Goal: Information Seeking & Learning: Learn about a topic

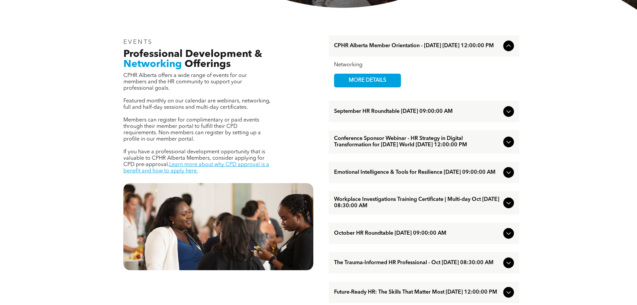
scroll to position [234, 0]
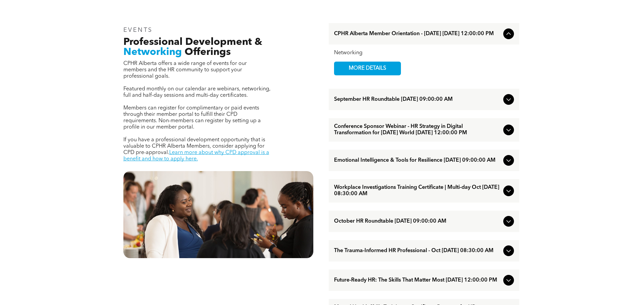
click at [508, 134] on icon at bounding box center [509, 130] width 8 height 8
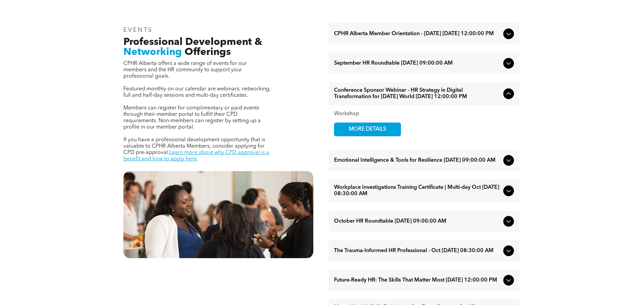
click at [508, 98] on icon at bounding box center [509, 94] width 8 height 8
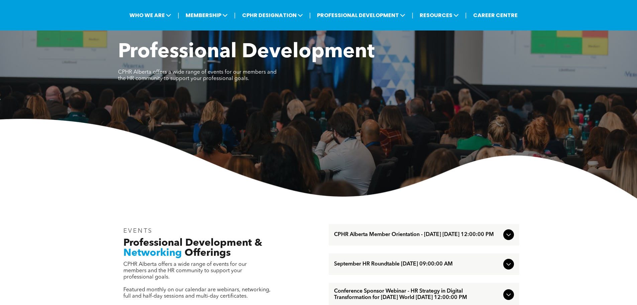
scroll to position [0, 0]
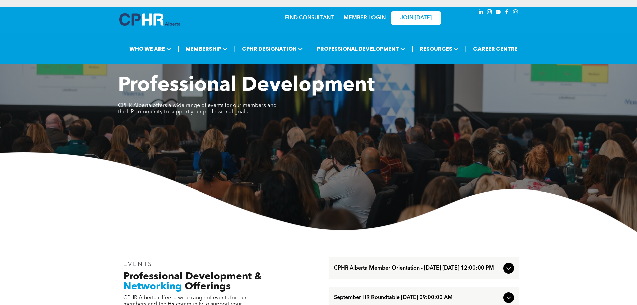
click at [365, 18] on link "MEMBER LOGIN" at bounding box center [365, 17] width 42 height 5
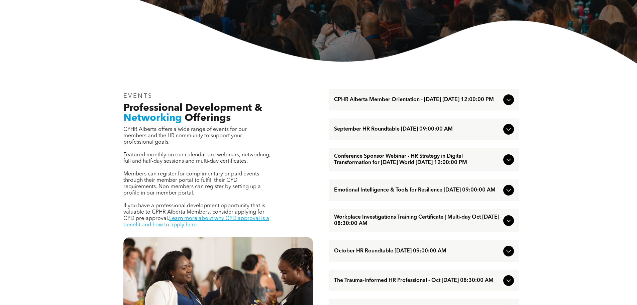
scroll to position [201, 0]
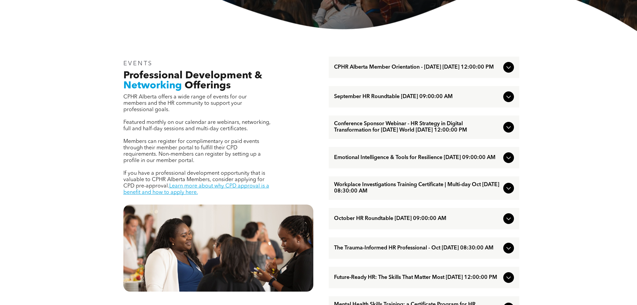
click at [505, 131] on icon at bounding box center [509, 127] width 8 height 8
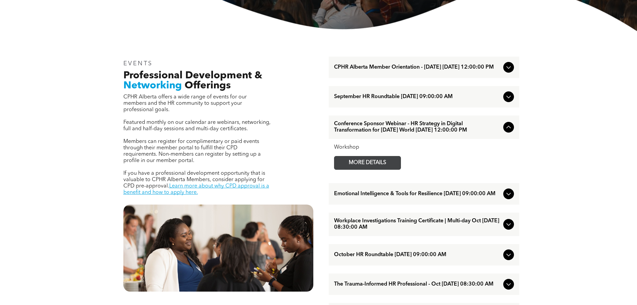
click at [383, 169] on span "MORE DETAILS" at bounding box center [367, 162] width 53 height 13
click at [511, 198] on icon at bounding box center [509, 194] width 8 height 8
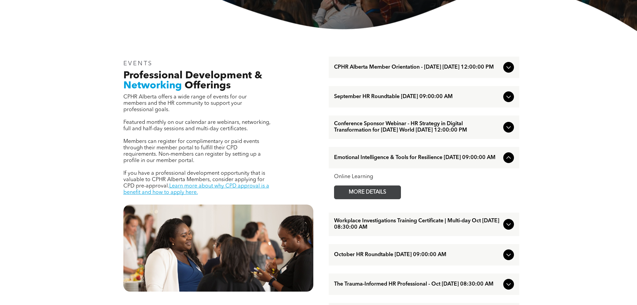
click at [392, 199] on span "MORE DETAILS" at bounding box center [367, 192] width 53 height 13
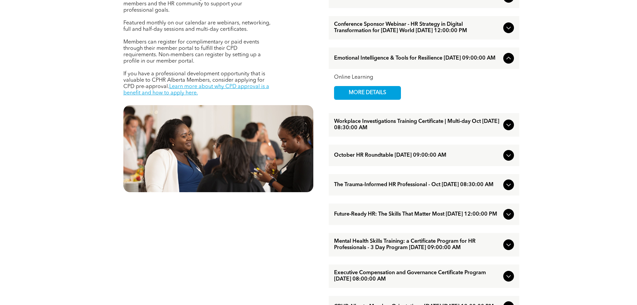
scroll to position [301, 0]
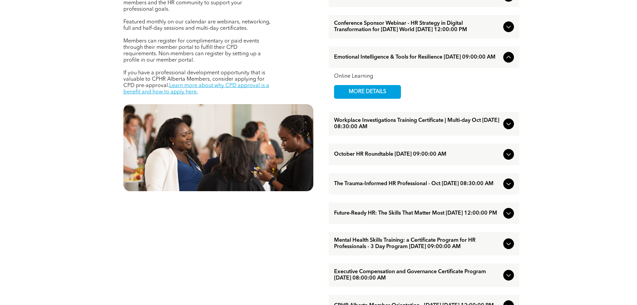
click at [506, 217] on icon at bounding box center [509, 213] width 8 height 8
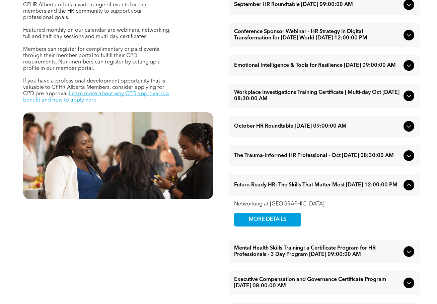
scroll to position [234, 0]
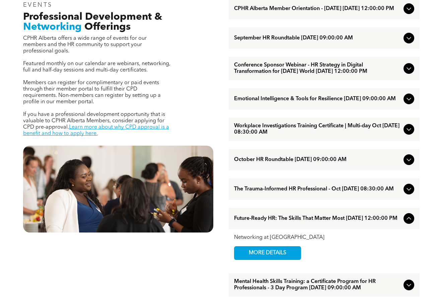
click at [409, 73] on icon at bounding box center [408, 69] width 8 height 8
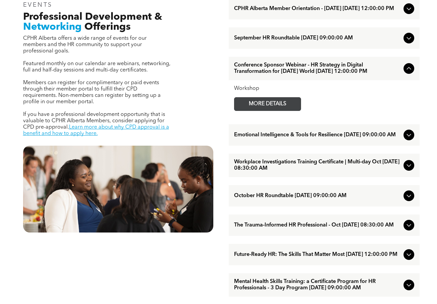
click at [284, 111] on span "MORE DETAILS" at bounding box center [267, 104] width 53 height 13
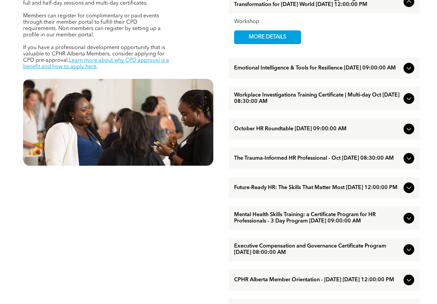
scroll to position [335, 0]
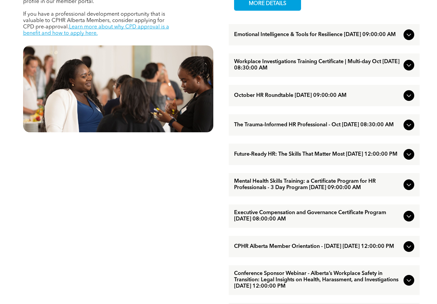
click at [407, 156] on icon at bounding box center [408, 155] width 4 height 3
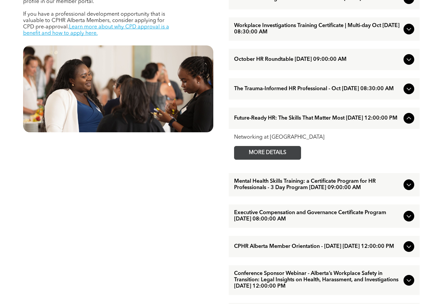
click at [268, 160] on span "MORE DETAILS" at bounding box center [267, 153] width 53 height 13
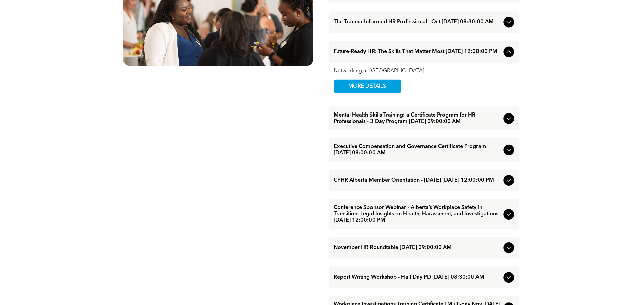
scroll to position [435, 0]
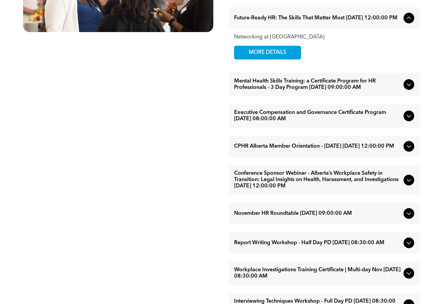
click at [407, 184] on icon at bounding box center [408, 180] width 8 height 8
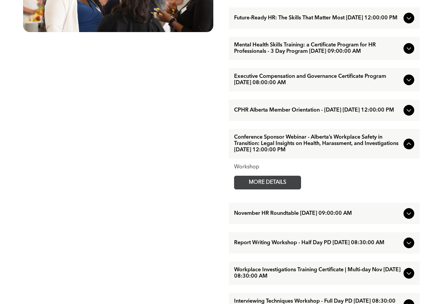
click at [277, 189] on span "MORE DETAILS" at bounding box center [267, 182] width 53 height 13
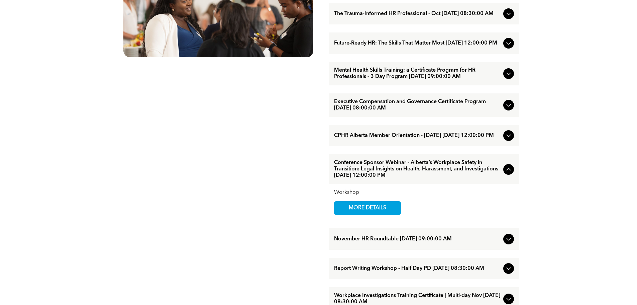
click at [580, 165] on div "EVENTS Professional Development & Networking Offerings CPHR Alberta offers a wi…" at bounding box center [318, 127] width 637 height 661
click at [508, 109] on icon at bounding box center [509, 105] width 8 height 8
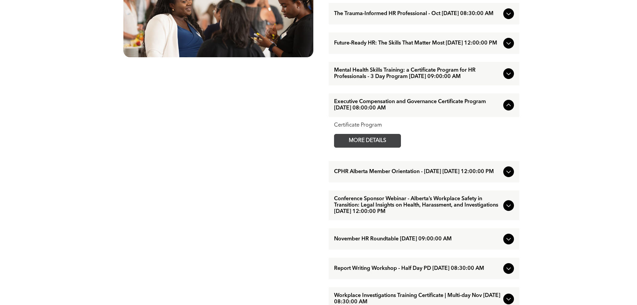
click at [352, 147] on span "MORE DETAILS" at bounding box center [367, 140] width 53 height 13
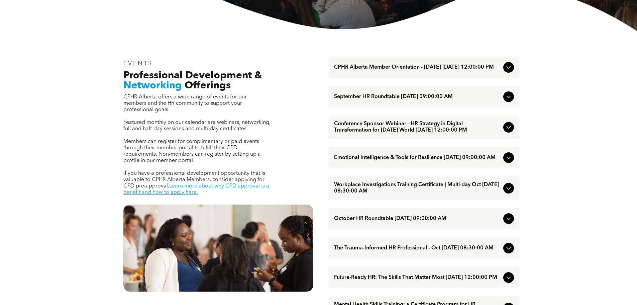
scroll to position [0, 0]
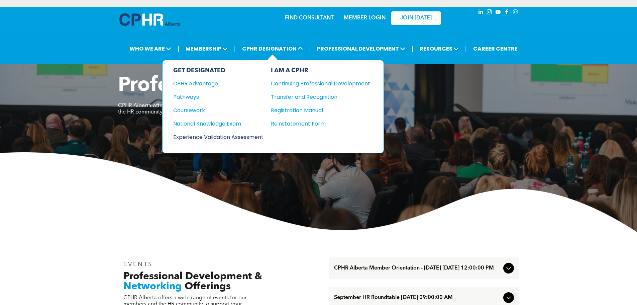
click at [225, 137] on div "Experience Validation Assessment" at bounding box center [213, 137] width 81 height 8
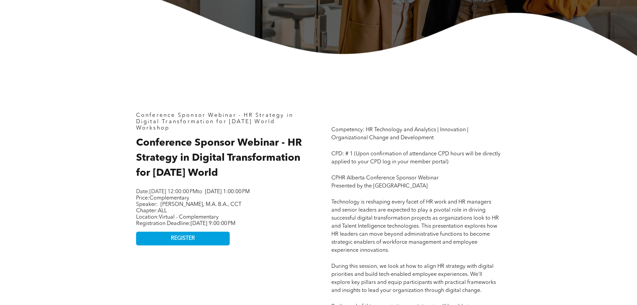
scroll to position [234, 0]
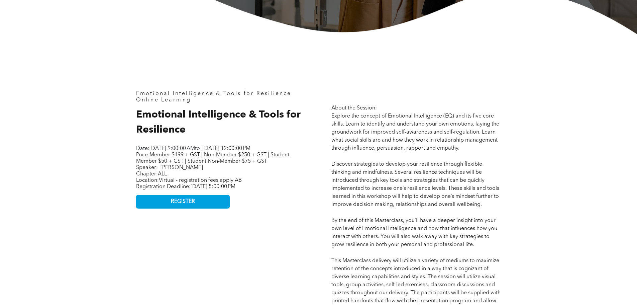
scroll to position [268, 0]
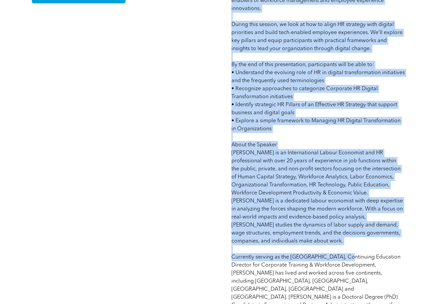
scroll to position [535, 0]
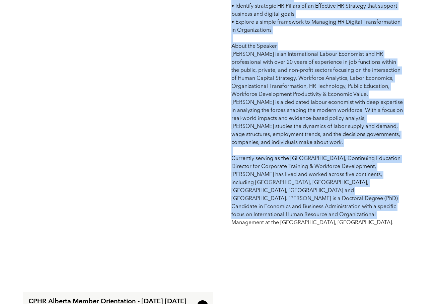
drag, startPoint x: 231, startPoint y: 56, endPoint x: 396, endPoint y: 207, distance: 223.5
click at [396, 207] on p "Competency: HR Technology and Analytics | Innovation | Organizational Change an…" at bounding box center [318, 7] width 174 height 442
copy span "Competency: HR Technology and Analytics | Innovation | Organizational Change an…"
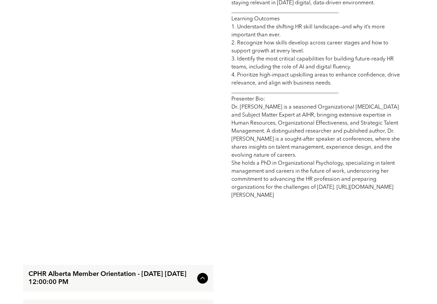
scroll to position [468, 0]
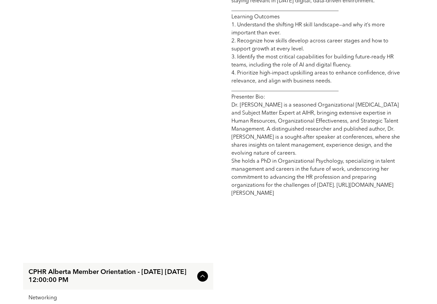
drag, startPoint x: 223, startPoint y: 21, endPoint x: 393, endPoint y: 199, distance: 245.8
click at [393, 199] on div "Future-Ready HR: The Skills That Matter Most Networking at [GEOGRAPHIC_DATA] Fu…" at bounding box center [218, 18] width 401 height 440
copy span "The world of HR is evolving faster than ever—and so are the skills required to …"
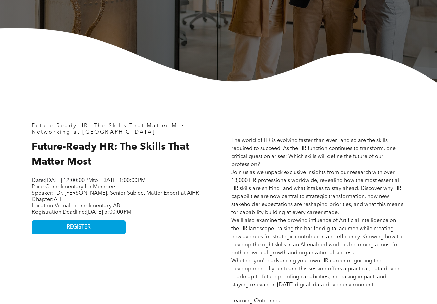
scroll to position [167, 0]
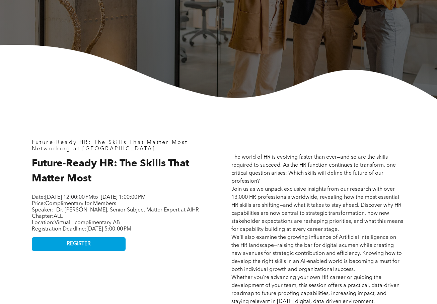
drag, startPoint x: 27, startPoint y: 196, endPoint x: 194, endPoint y: 244, distance: 174.0
copy div "Date: Wednesday, October 15, 2025, 12:00:00 PM to Wednesday, October 15, 2025, …"
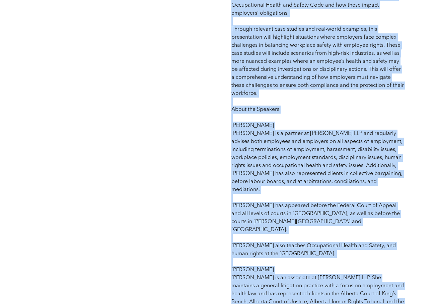
scroll to position [636, 0]
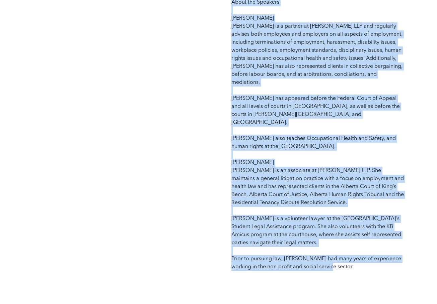
drag, startPoint x: 231, startPoint y: 58, endPoint x: 386, endPoint y: 250, distance: 246.4
copy span "Competency: Total Health and Wellness | Ethical Practices CPD: # 1 (Upon confir…"
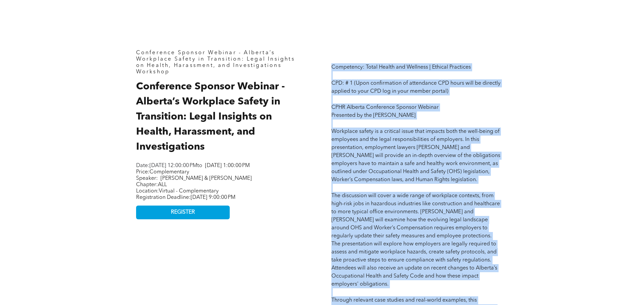
scroll to position [301, 0]
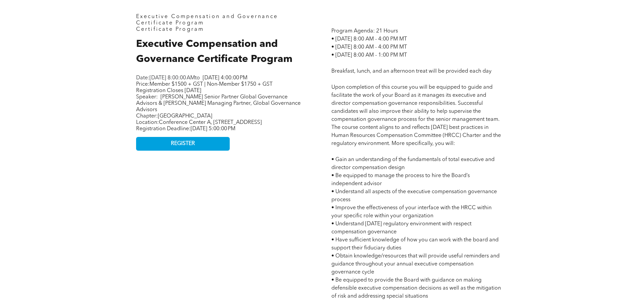
scroll to position [134, 0]
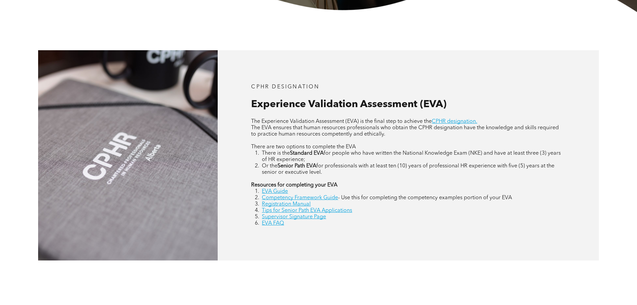
scroll to position [301, 0]
